Goal: Task Accomplishment & Management: Use online tool/utility

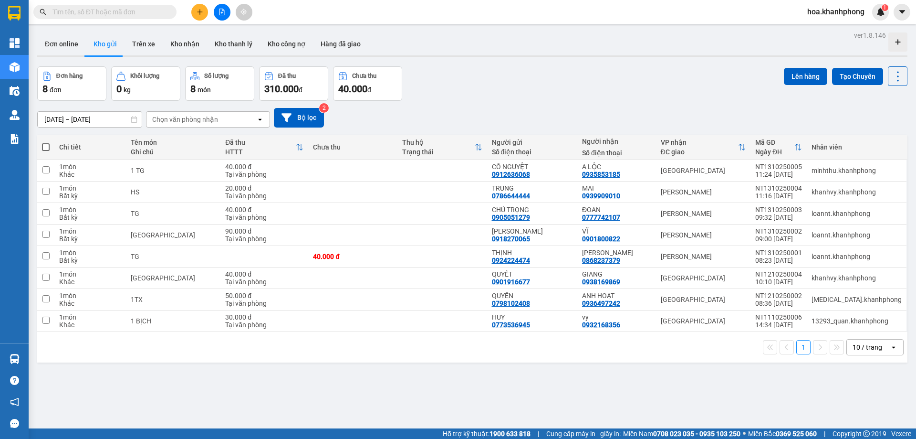
click at [86, 2] on div "Kết quả [PERSON_NAME] ( 0 ) Bộ lọc No Data hoa.khanhphong 1" at bounding box center [458, 12] width 916 height 24
click at [85, 10] on input "text" at bounding box center [108, 12] width 113 height 10
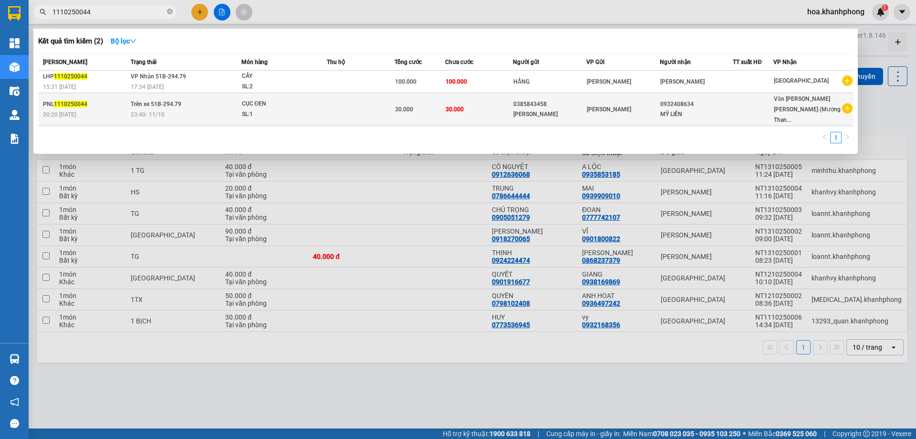
type input "1110250044"
click at [586, 102] on div "0385843458" at bounding box center [549, 104] width 73 height 10
